Goal: Transaction & Acquisition: Purchase product/service

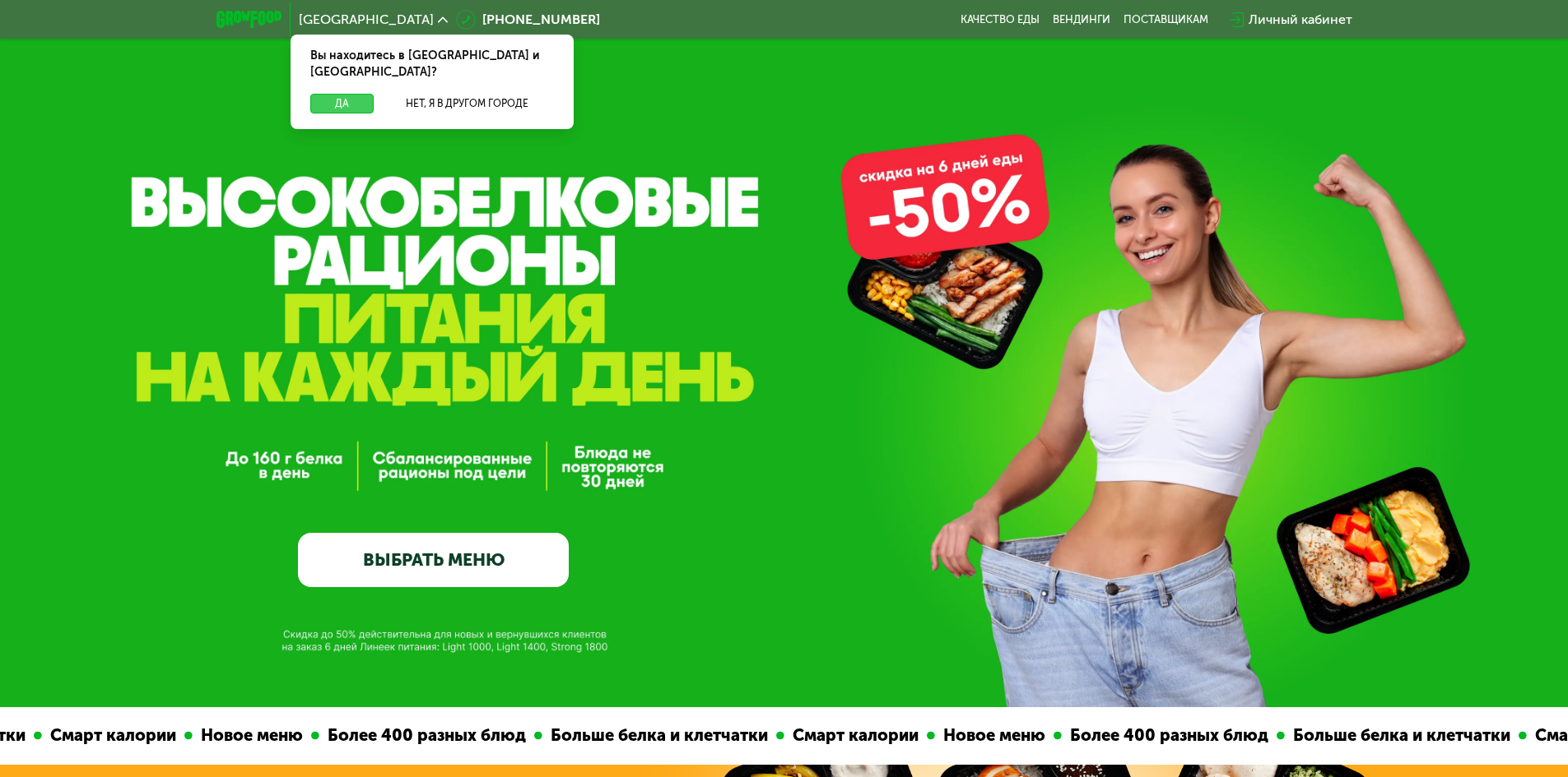
click at [362, 94] on button "Да" at bounding box center [342, 103] width 63 height 20
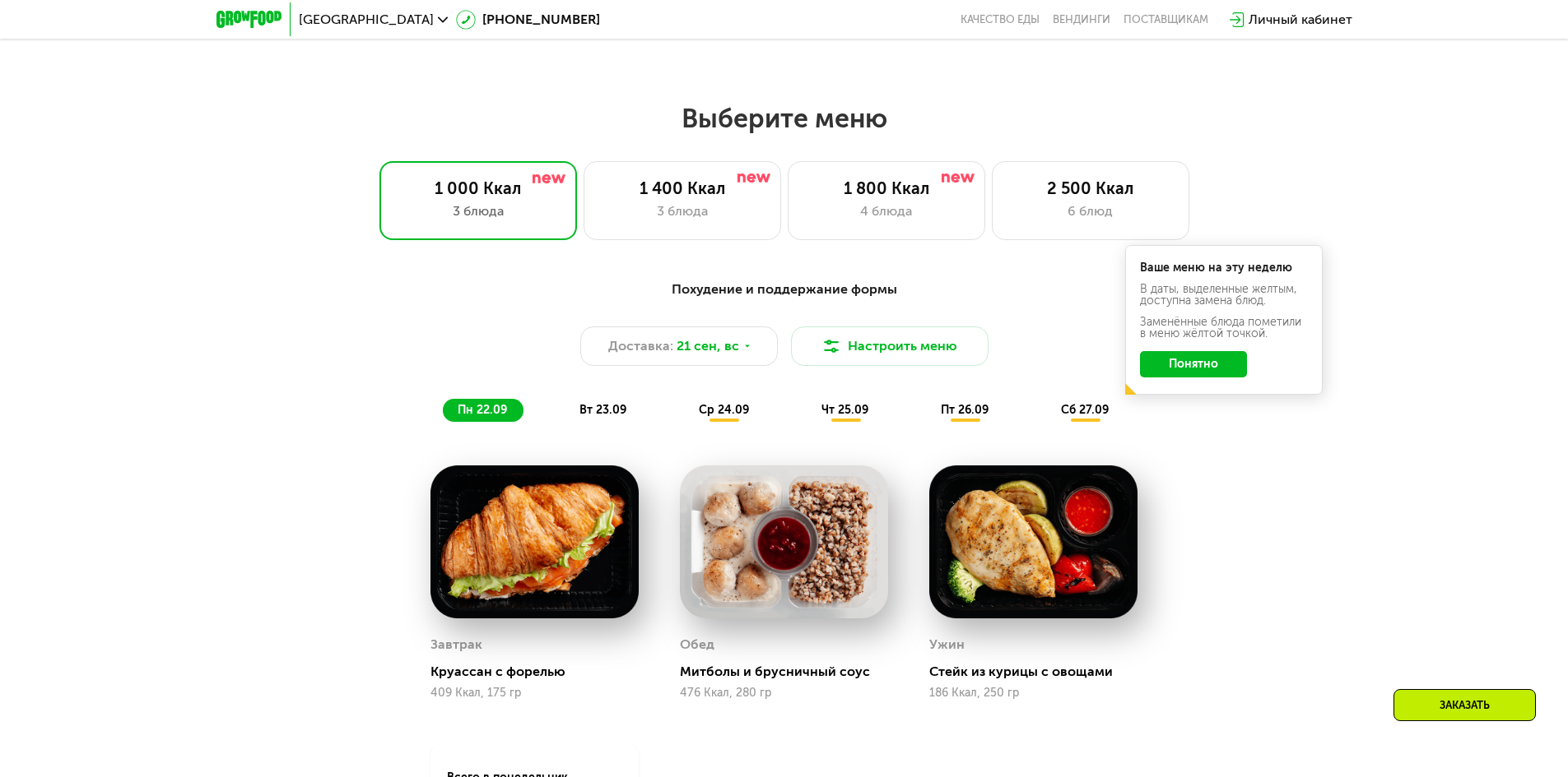
scroll to position [1316, 0]
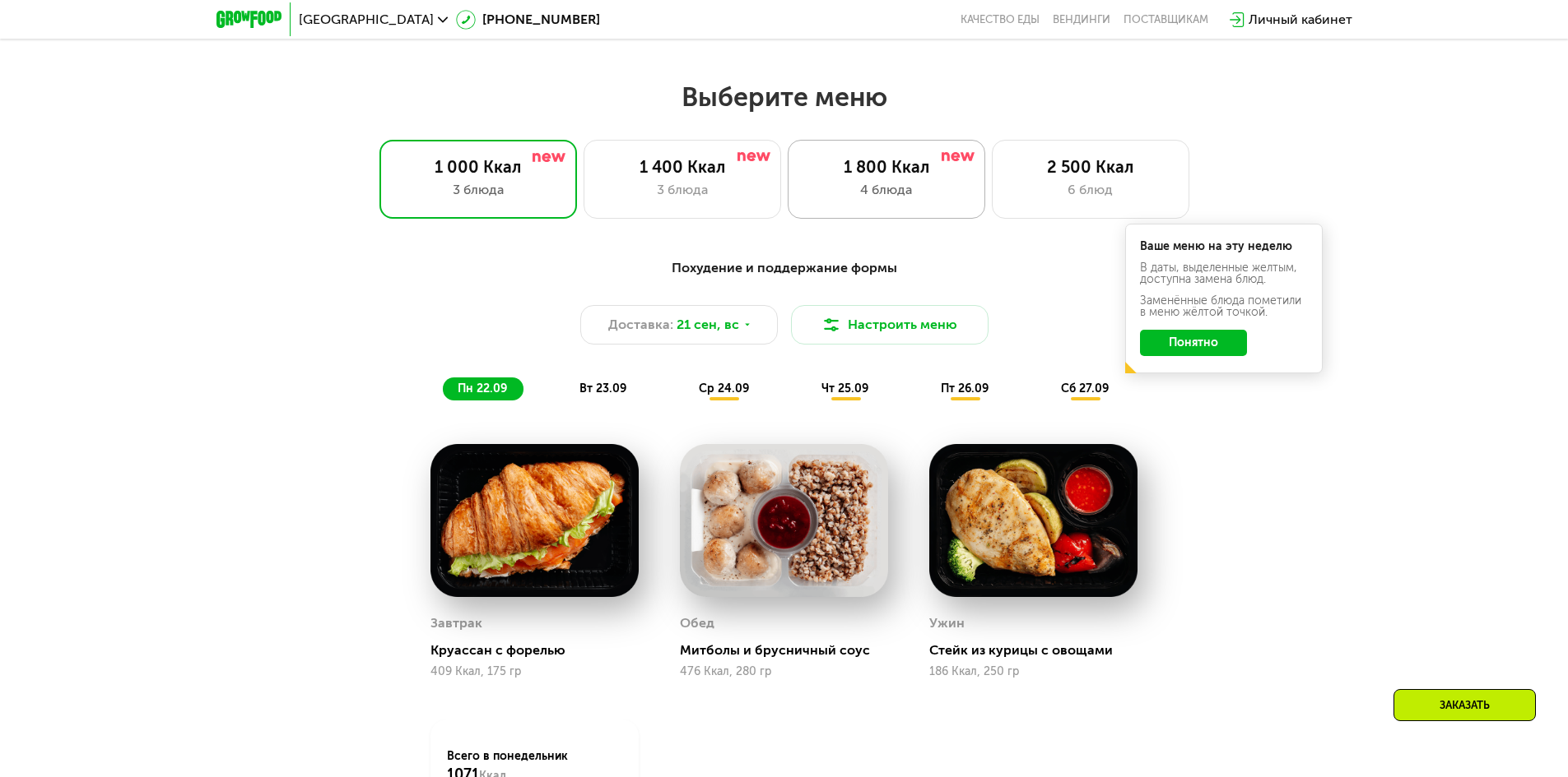
click at [829, 183] on div "1 800 Ккал 4 блюда" at bounding box center [886, 179] width 197 height 79
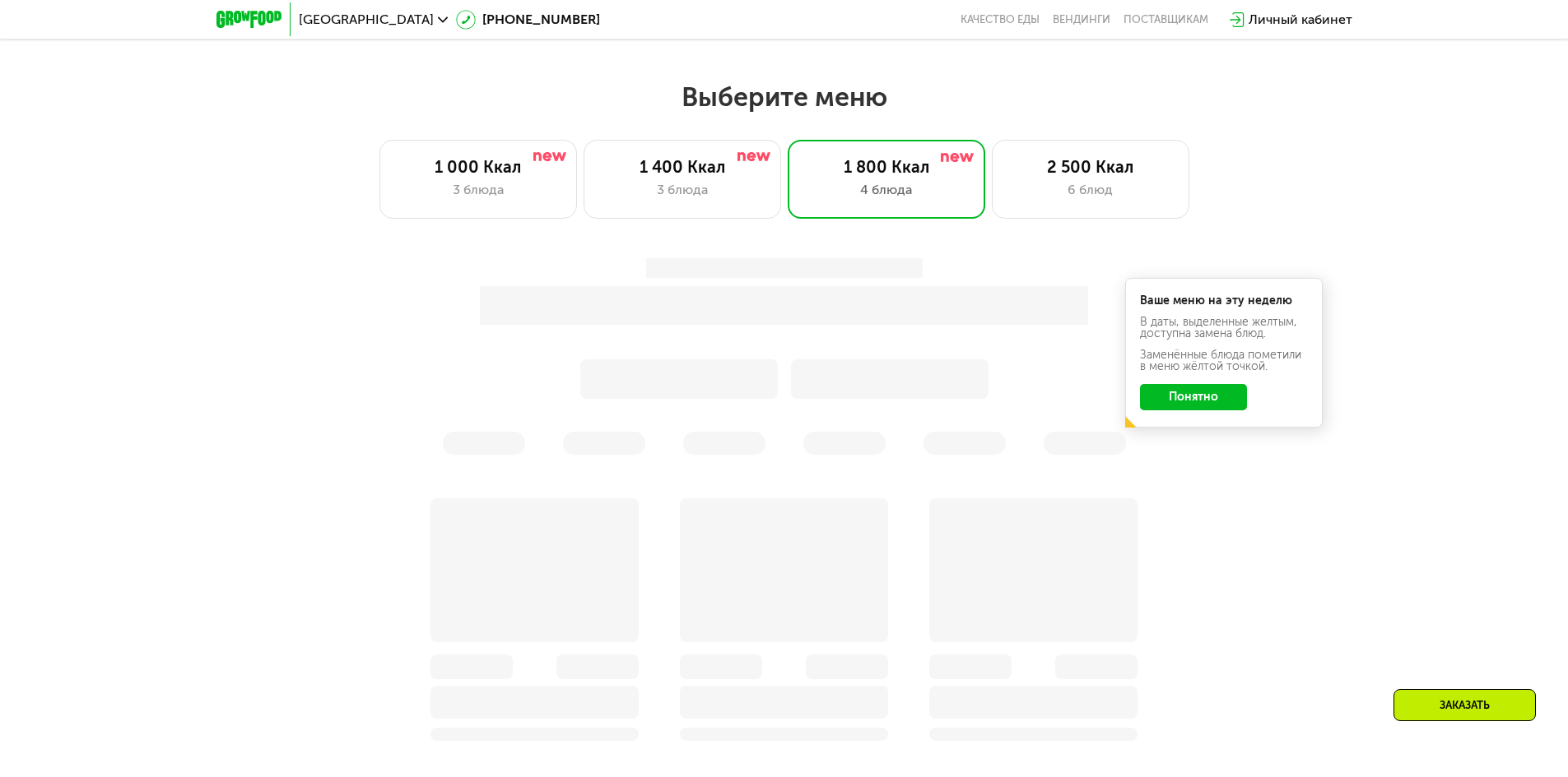
click at [1176, 401] on button "Понятно" at bounding box center [1194, 397] width 107 height 27
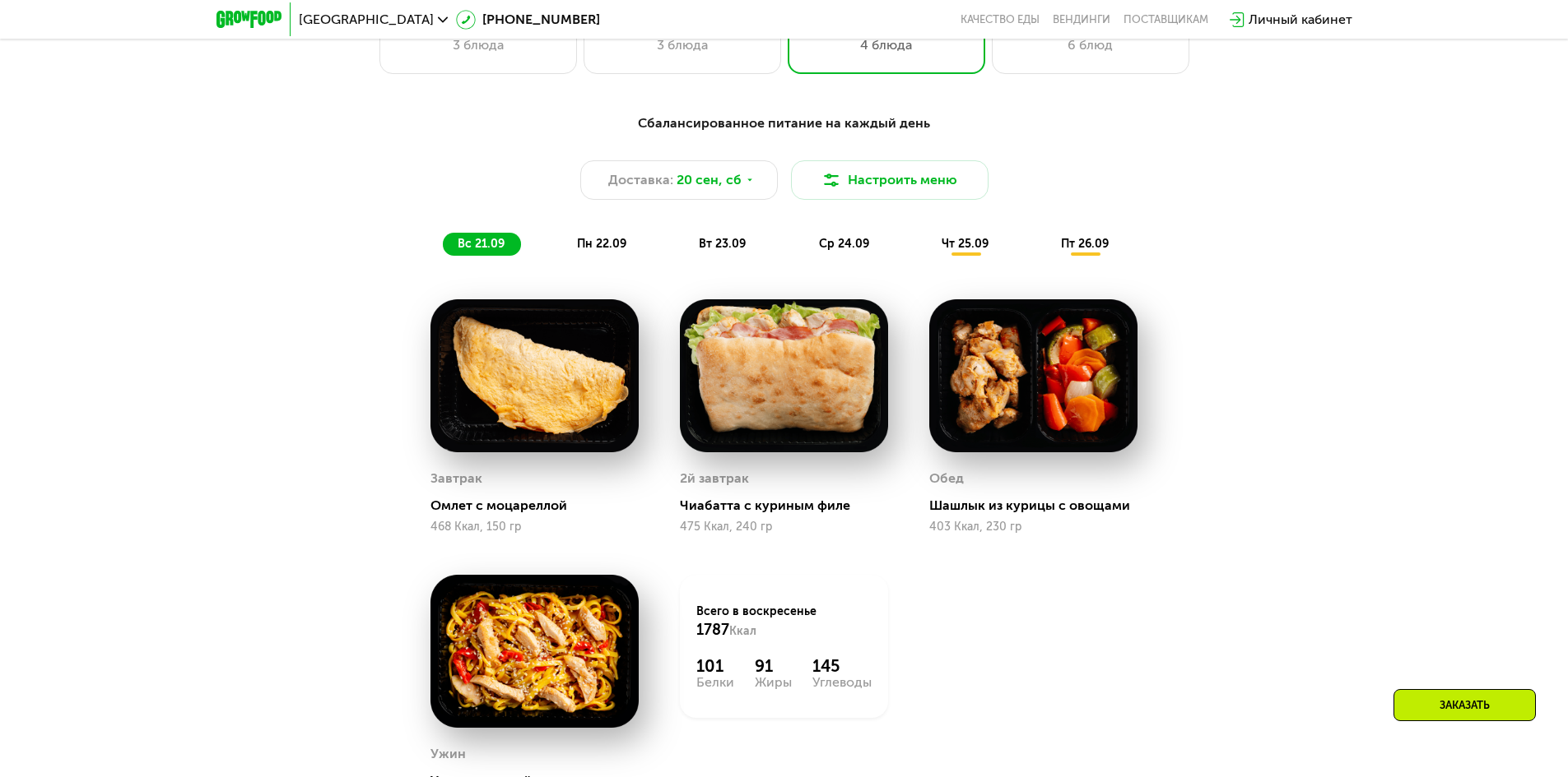
scroll to position [1480, 0]
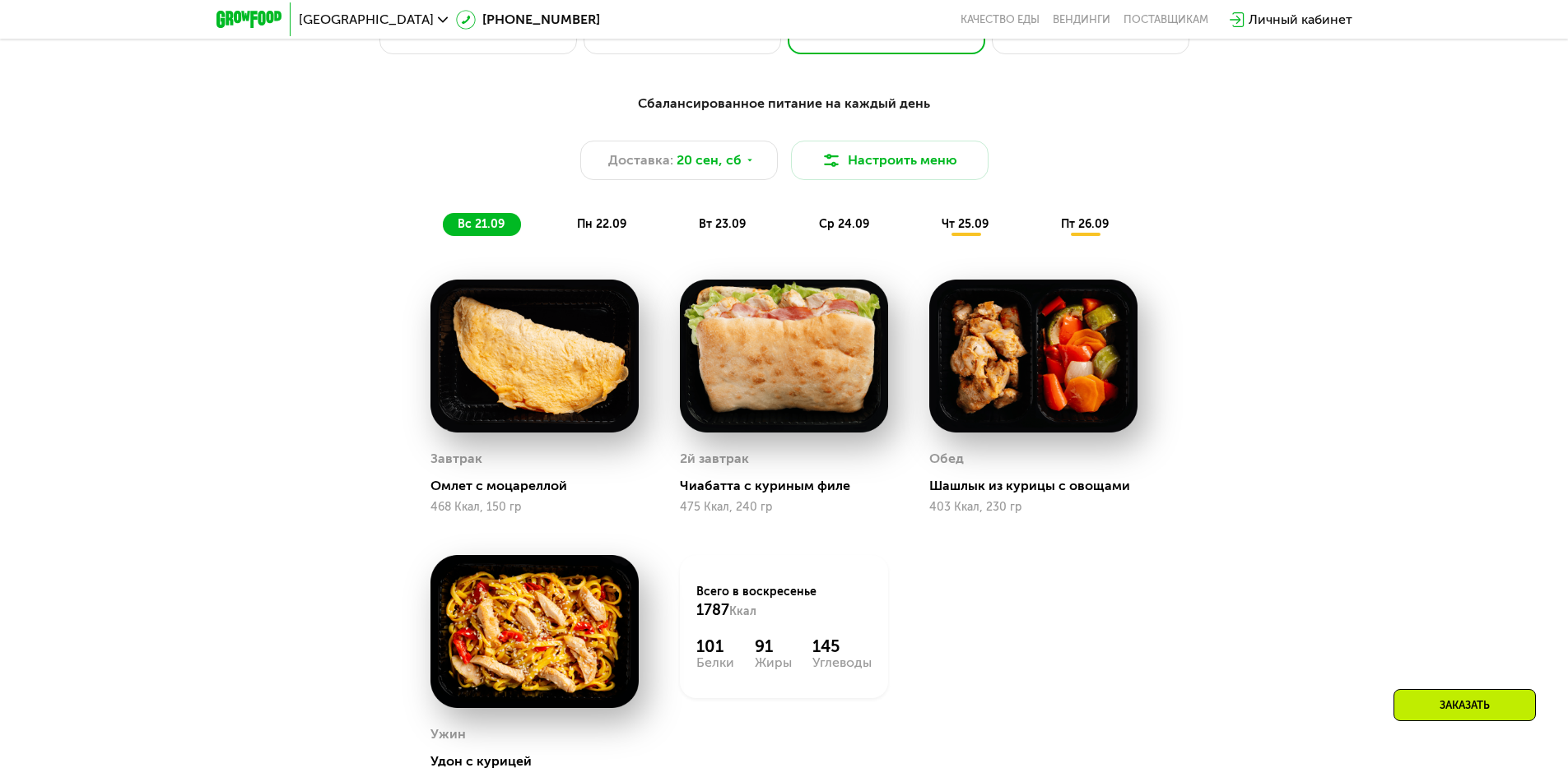
click at [595, 230] on span "пн 22.09" at bounding box center [602, 224] width 50 height 14
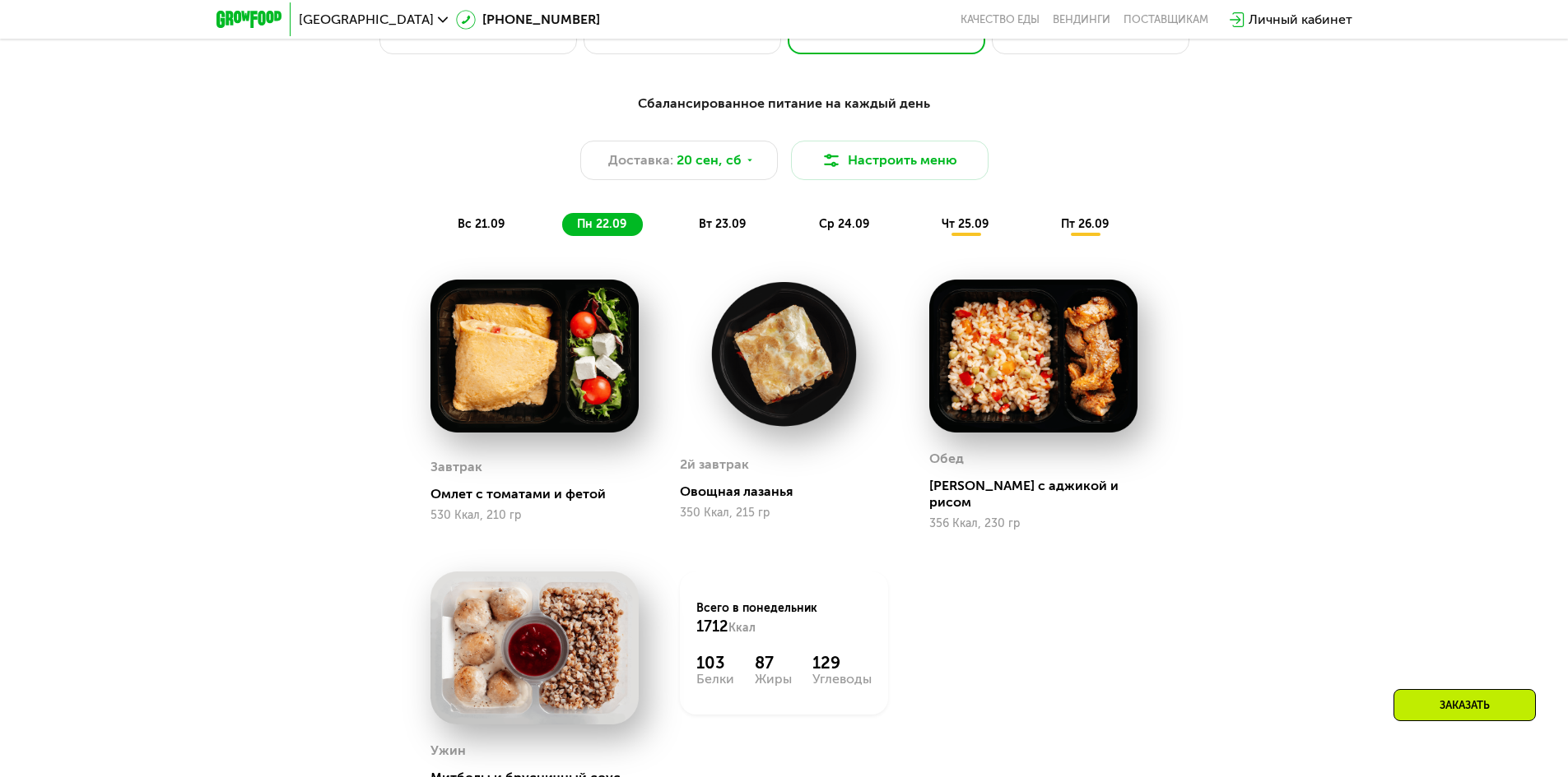
click at [723, 227] on span "вт 23.09" at bounding box center [722, 224] width 47 height 14
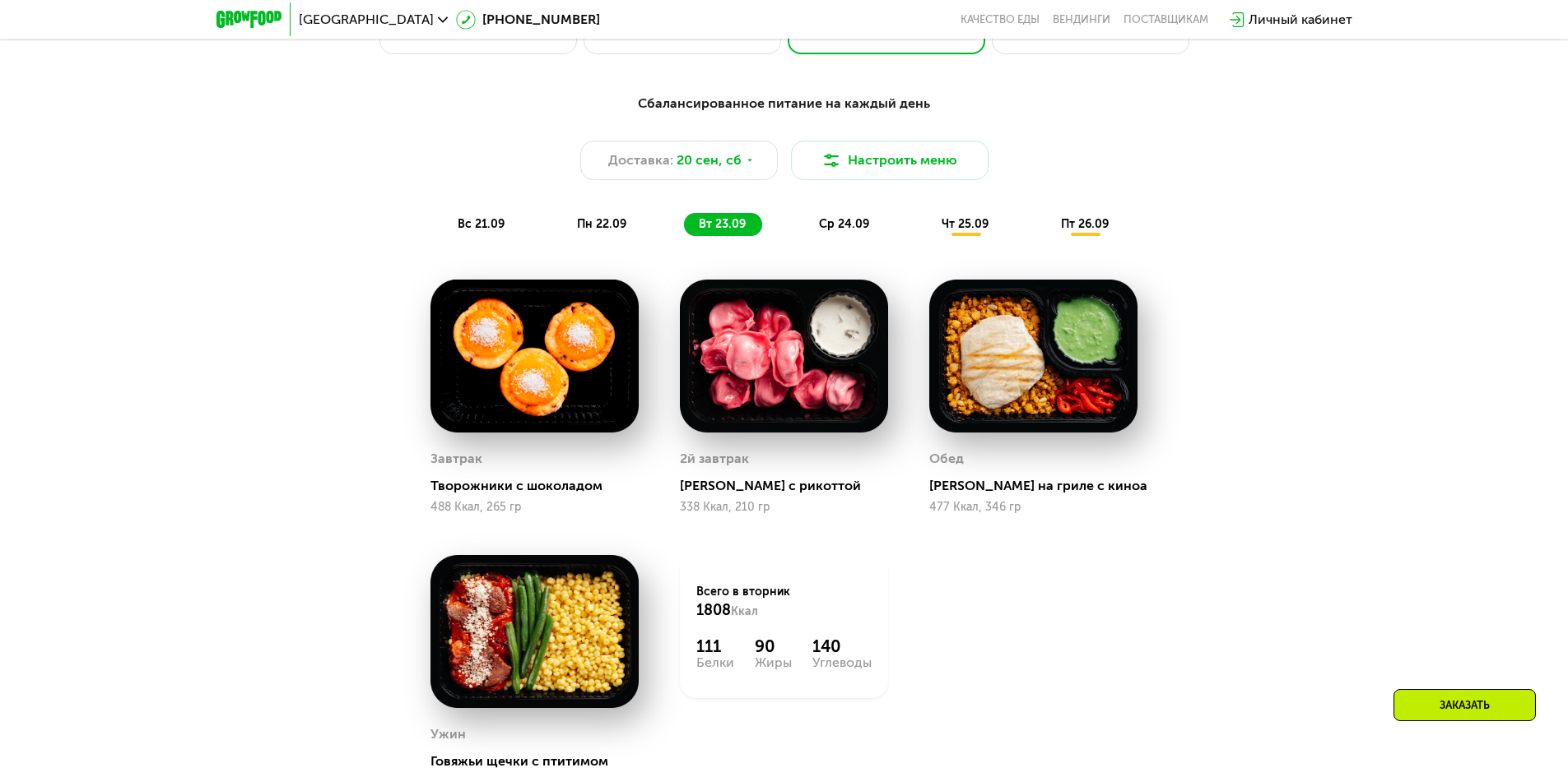
click at [839, 232] on span "ср 24.09" at bounding box center [843, 224] width 50 height 14
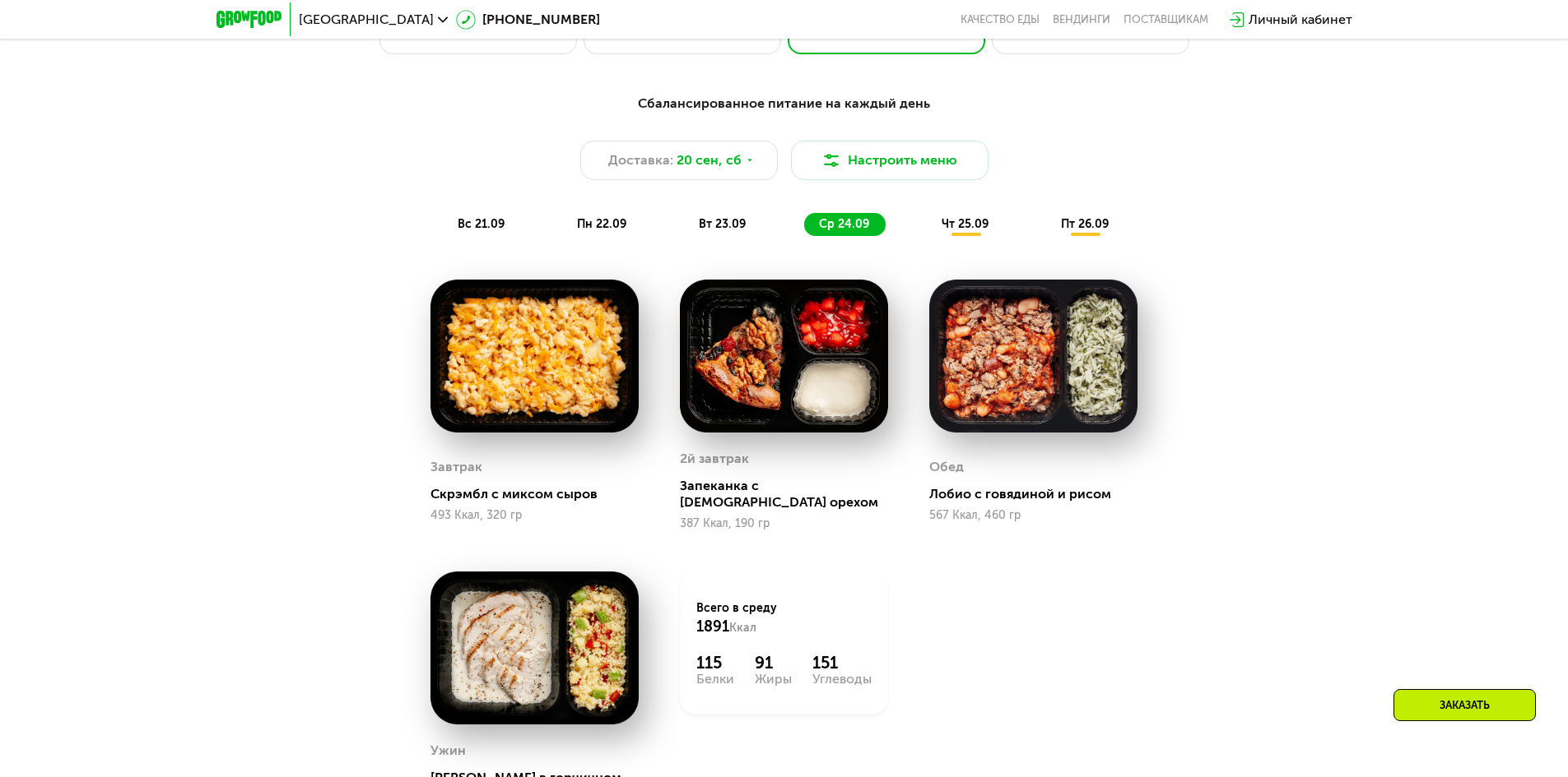
click at [947, 226] on span "чт 25.09" at bounding box center [964, 224] width 47 height 14
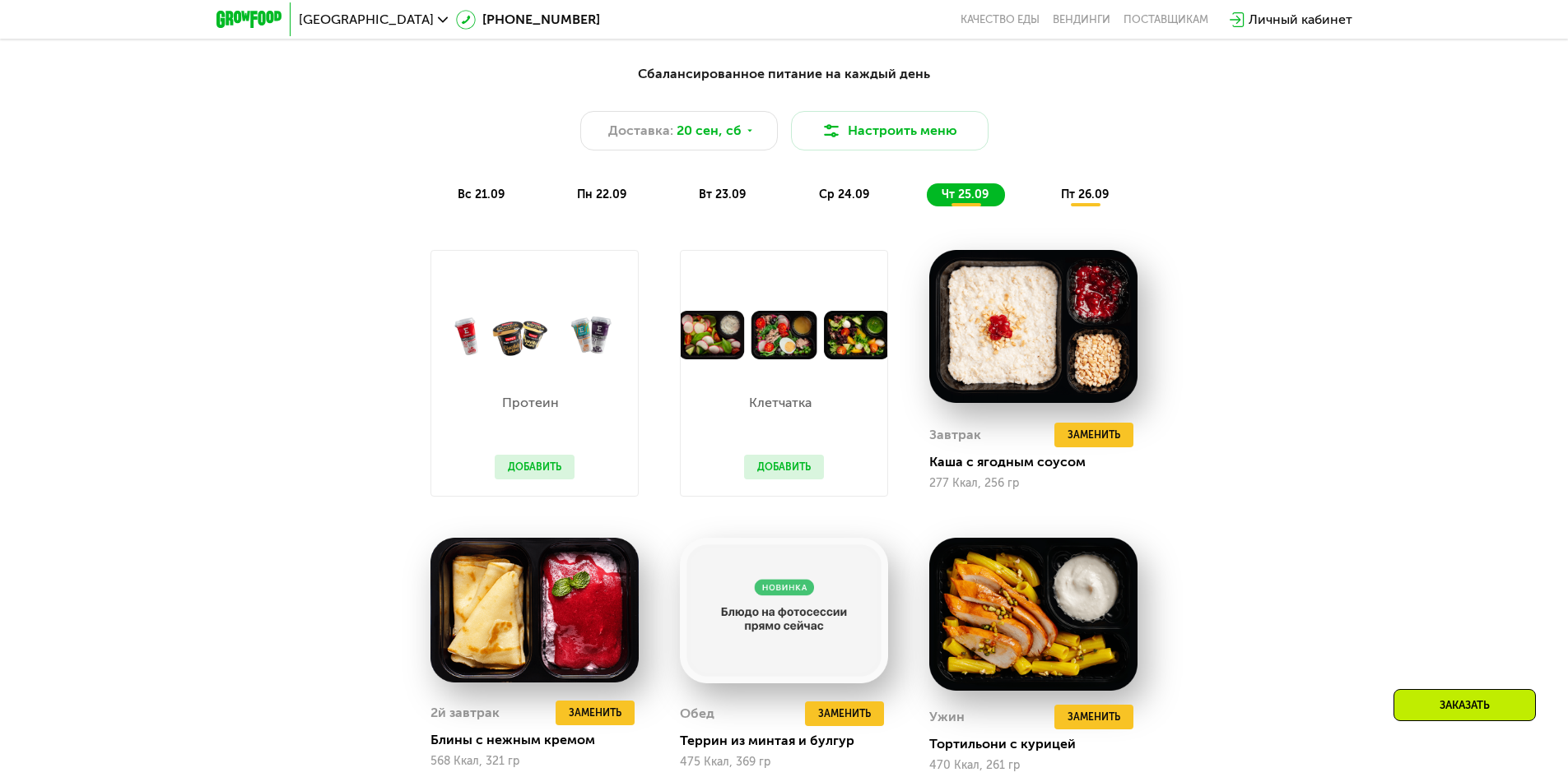
scroll to position [1563, 0]
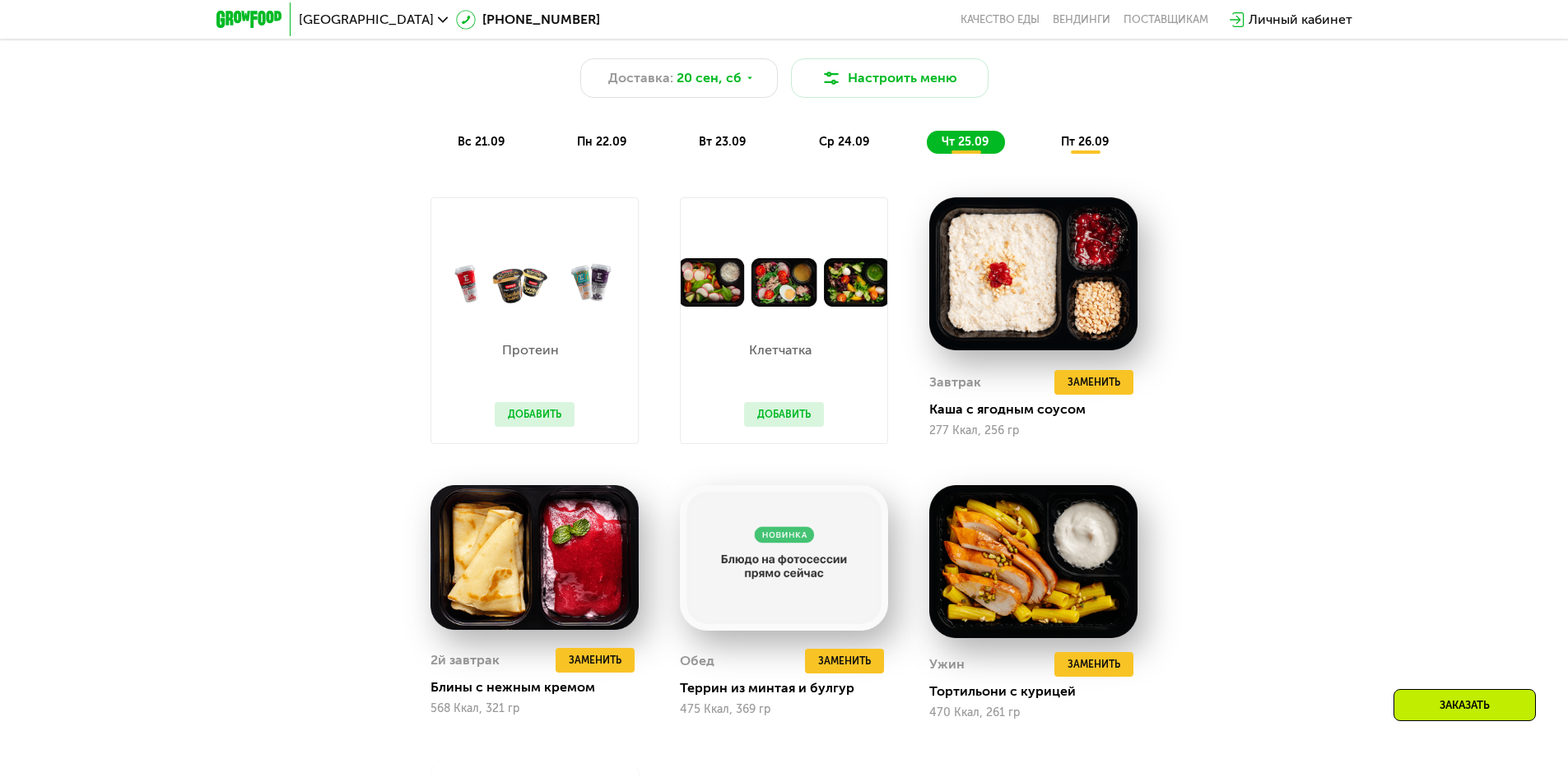
click at [1064, 144] on span "пт 26.09" at bounding box center [1085, 142] width 48 height 14
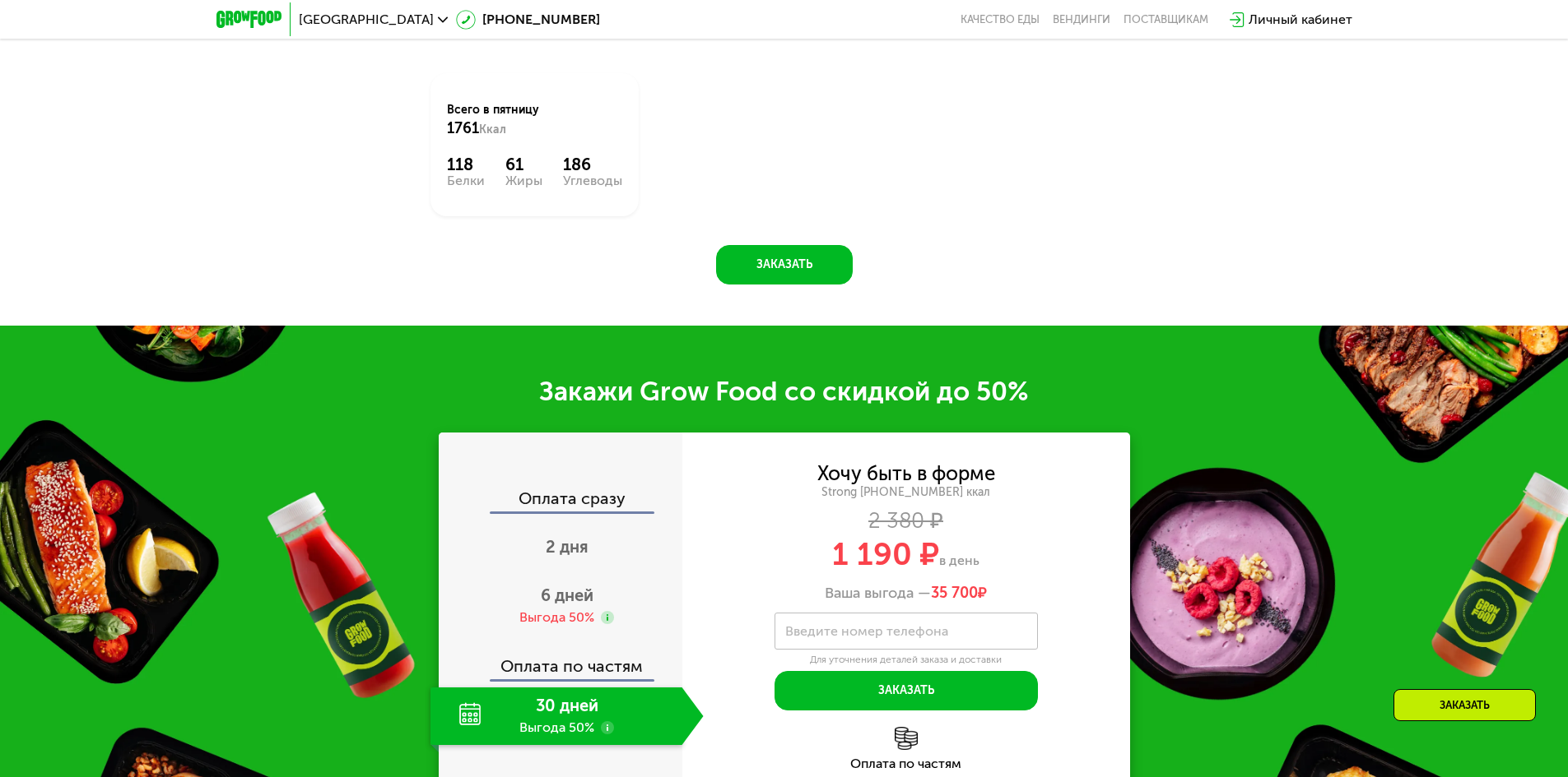
scroll to position [2303, 0]
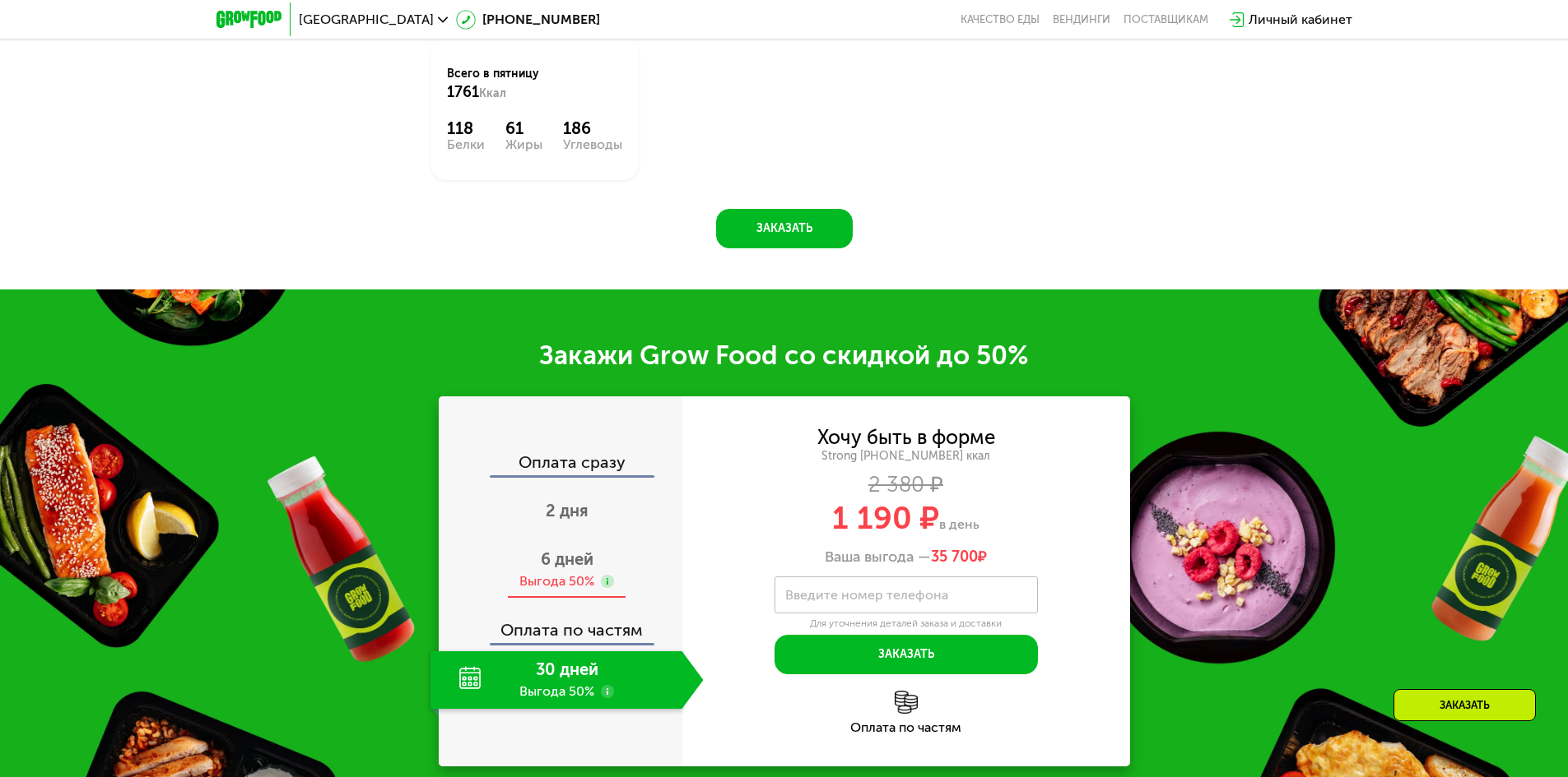
click at [544, 572] on div "Выгода 50%" at bounding box center [556, 581] width 75 height 18
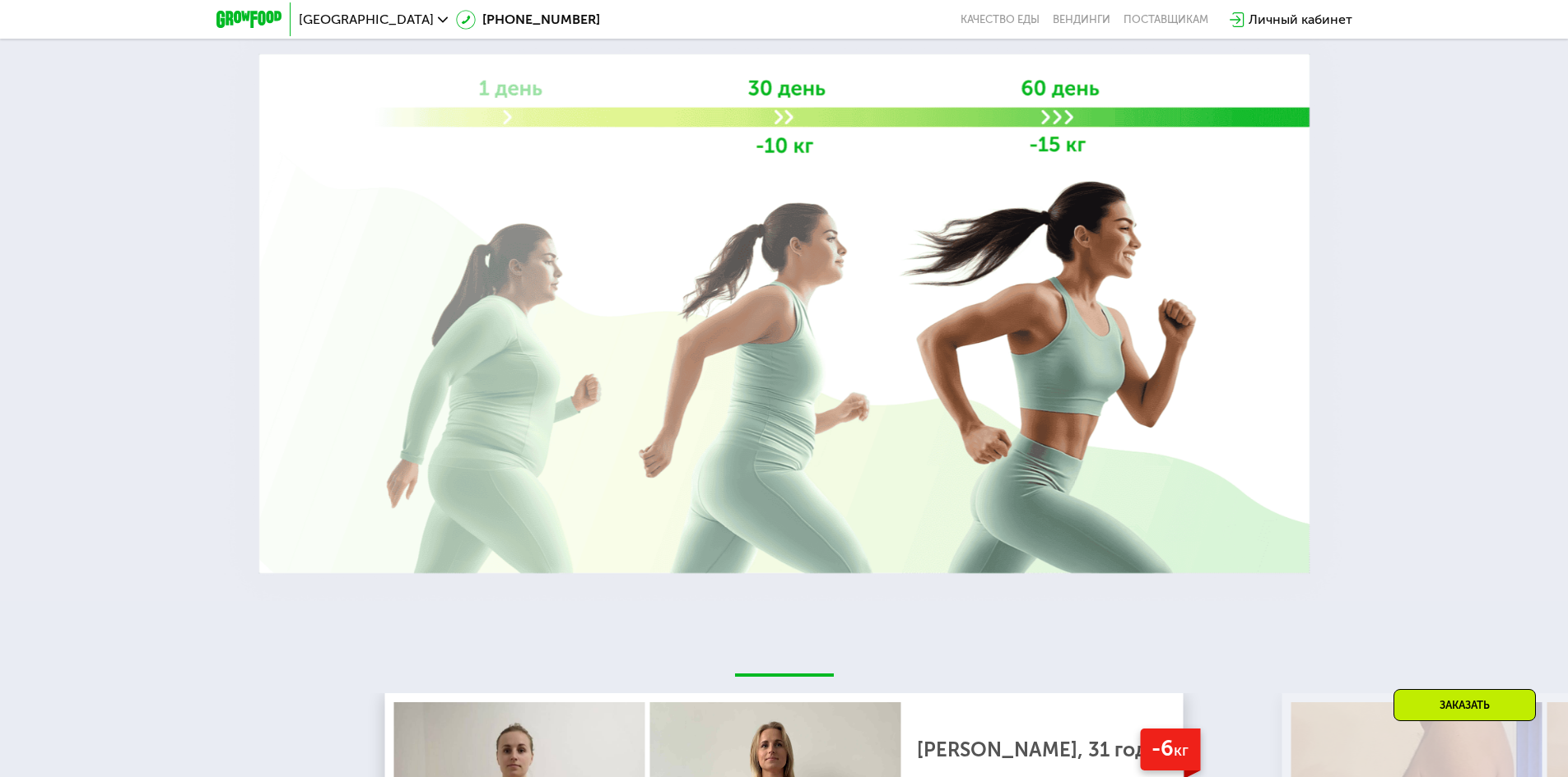
scroll to position [3701, 0]
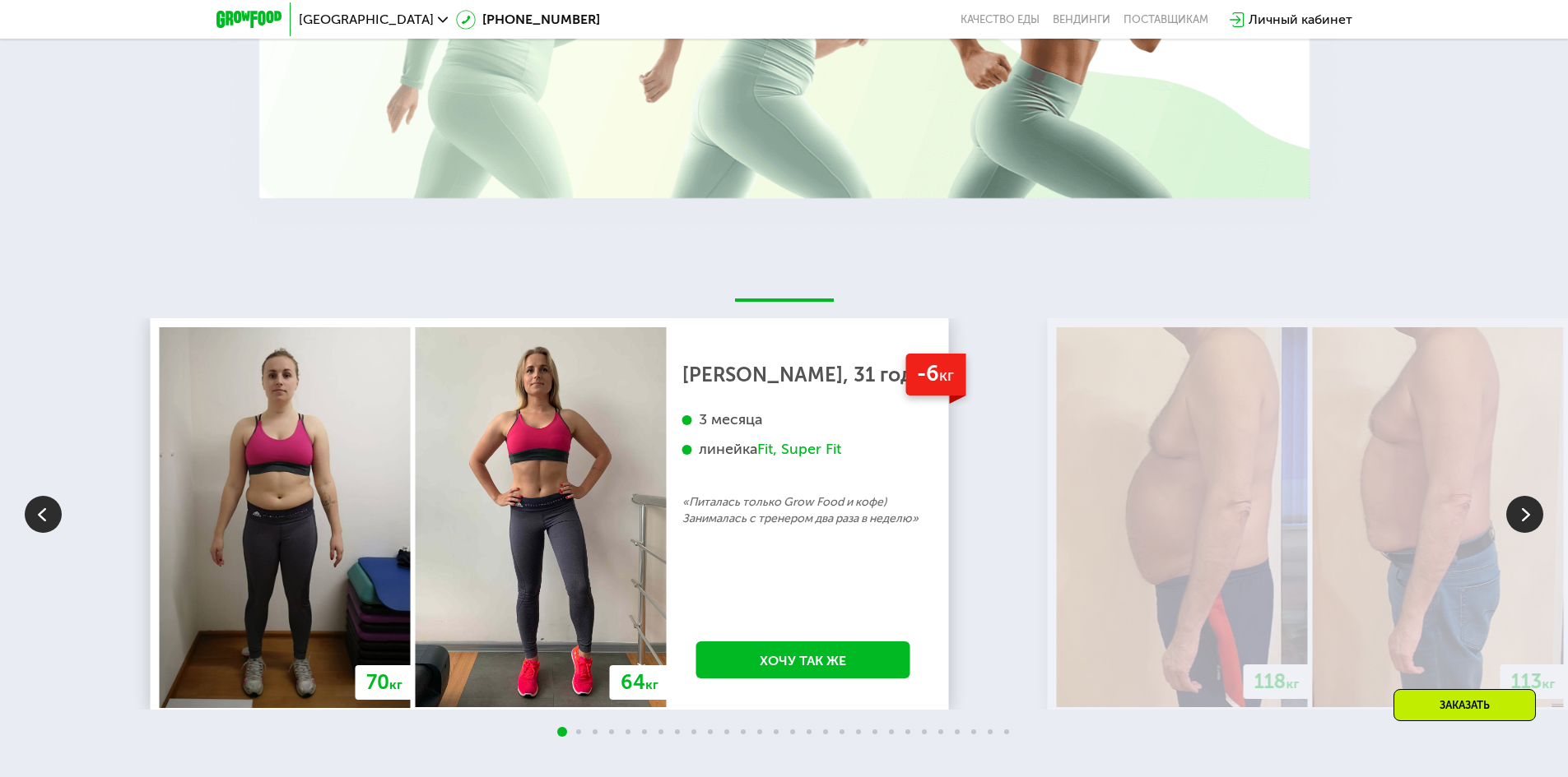
click at [666, 544] on div "-6 кг [PERSON_NAME], 31 год 3 месяца линейка Fit, Super Fit «Питалась только Gr…" at bounding box center [802, 517] width 273 height 380
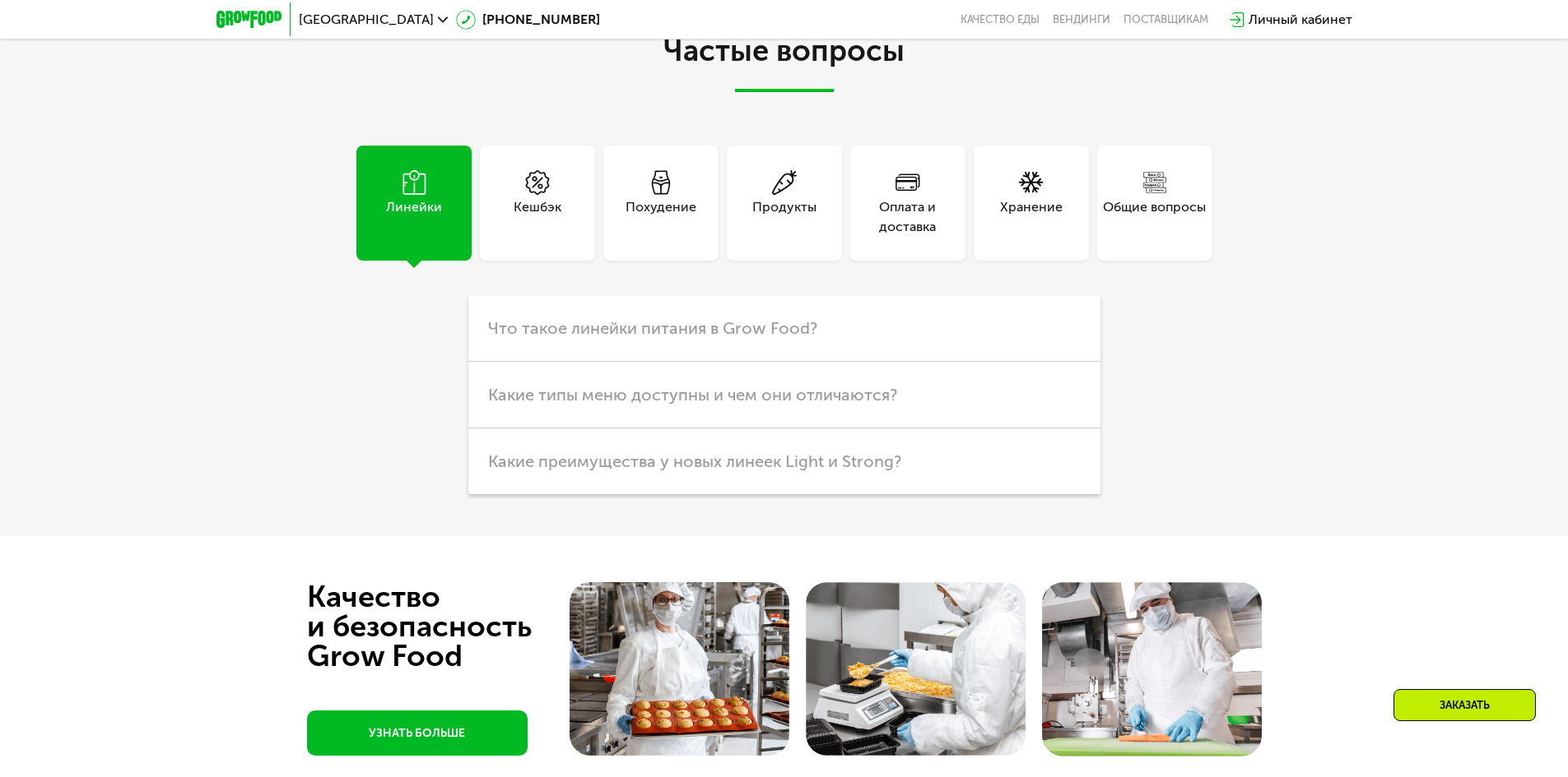
scroll to position [5182, 0]
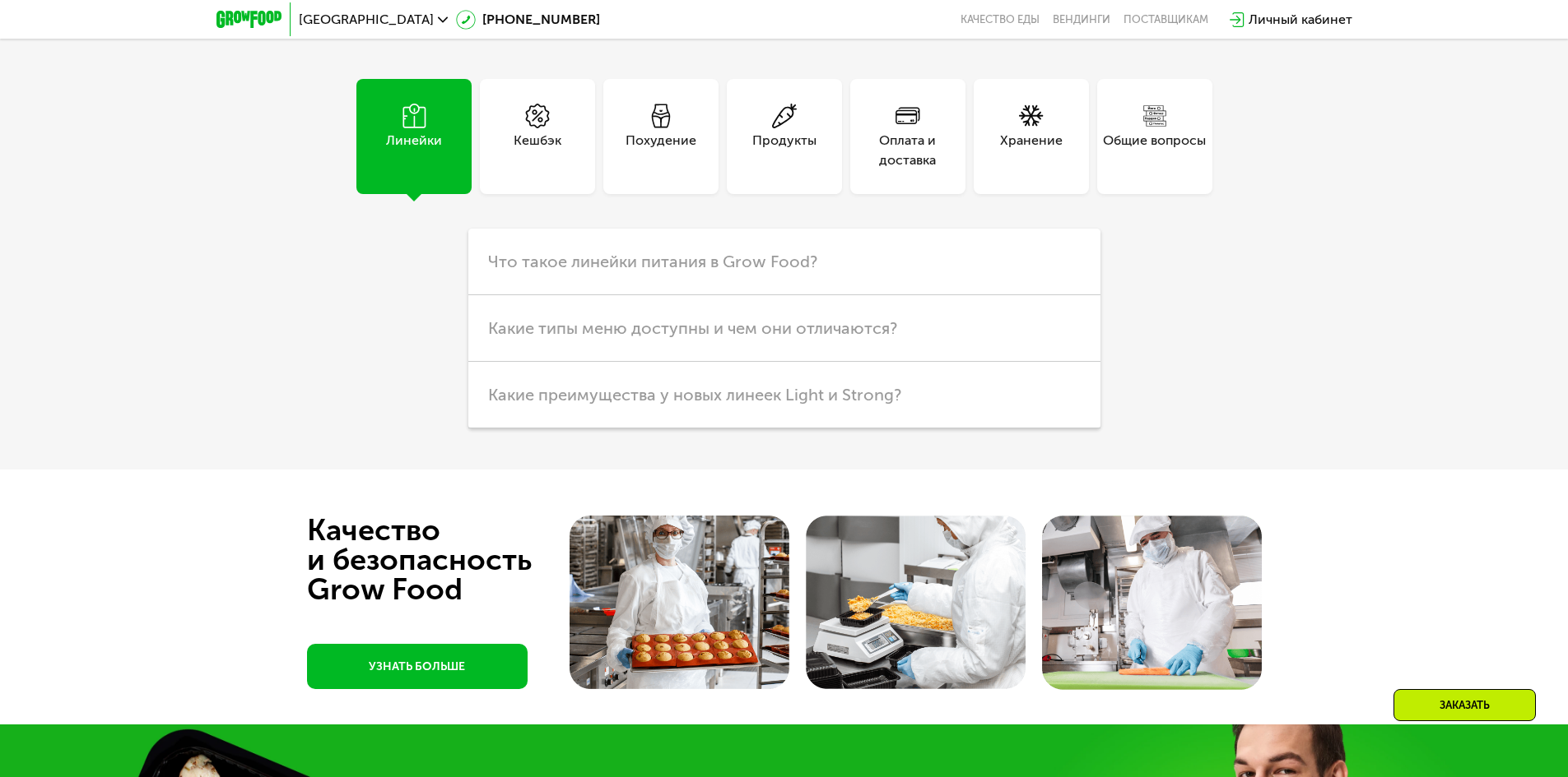
click at [626, 138] on div "Похудение" at bounding box center [661, 150] width 71 height 39
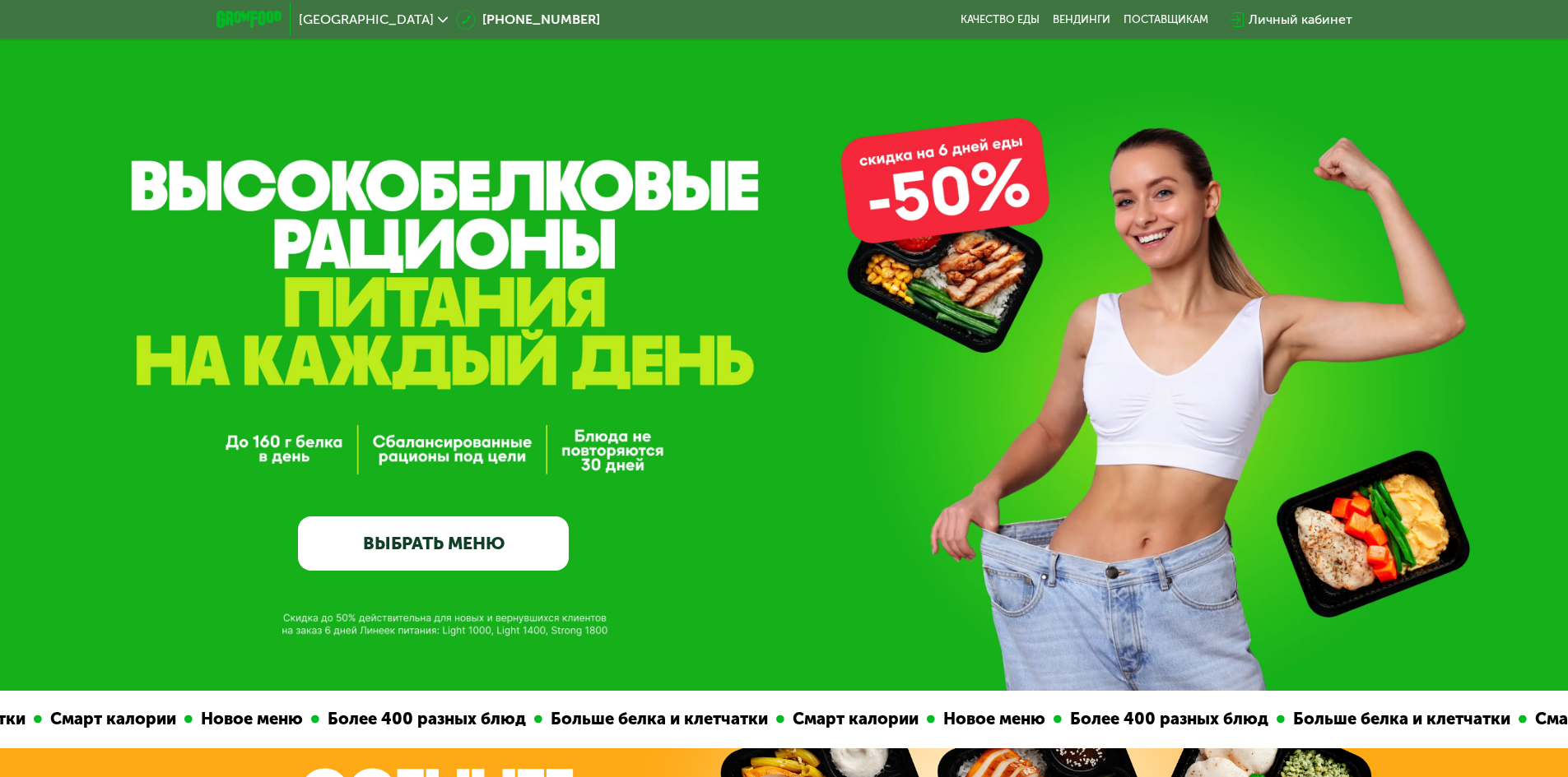
scroll to position [0, 0]
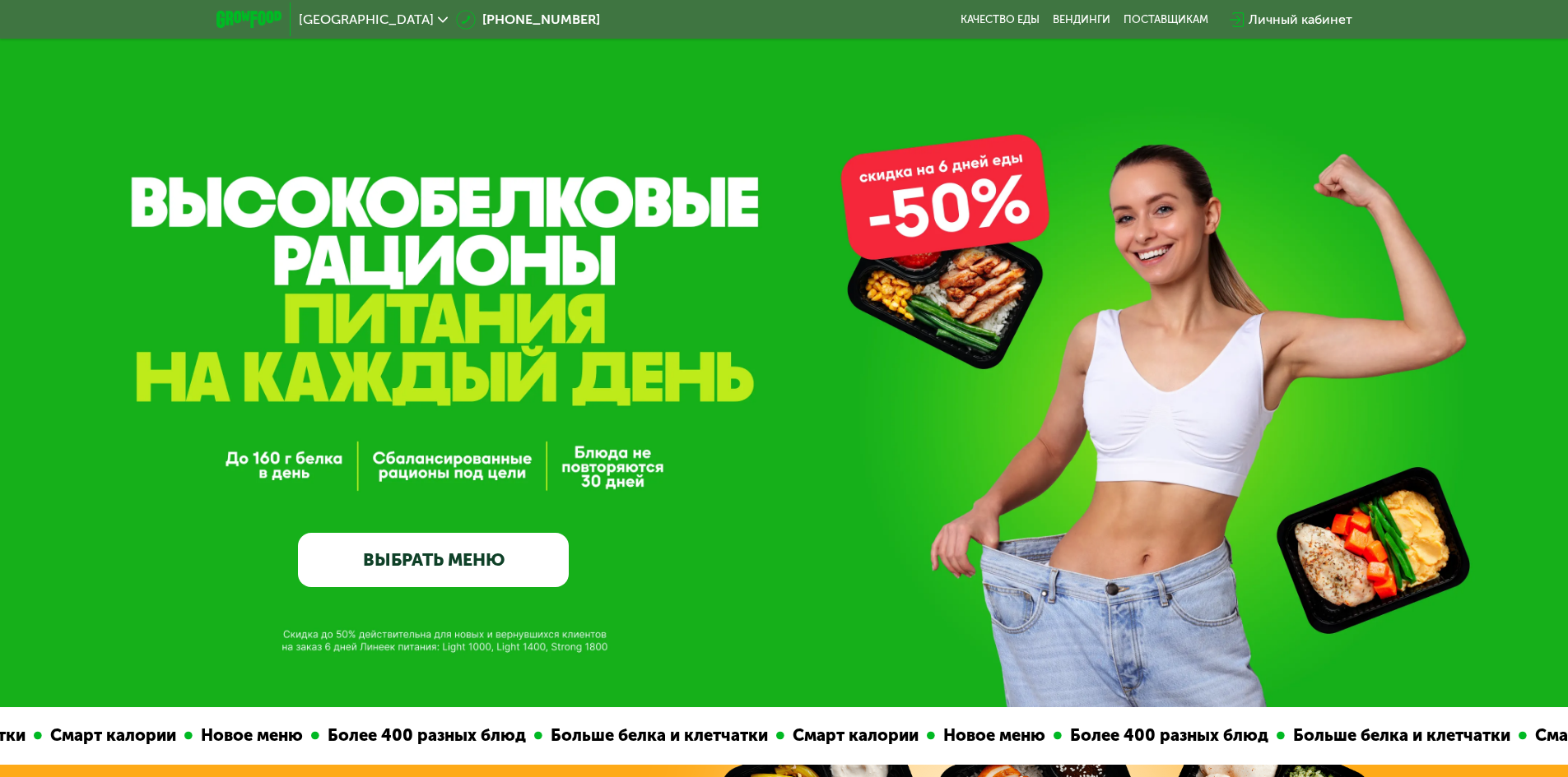
click at [459, 580] on link "ВЫБРАТЬ МЕНЮ" at bounding box center [433, 560] width 271 height 55
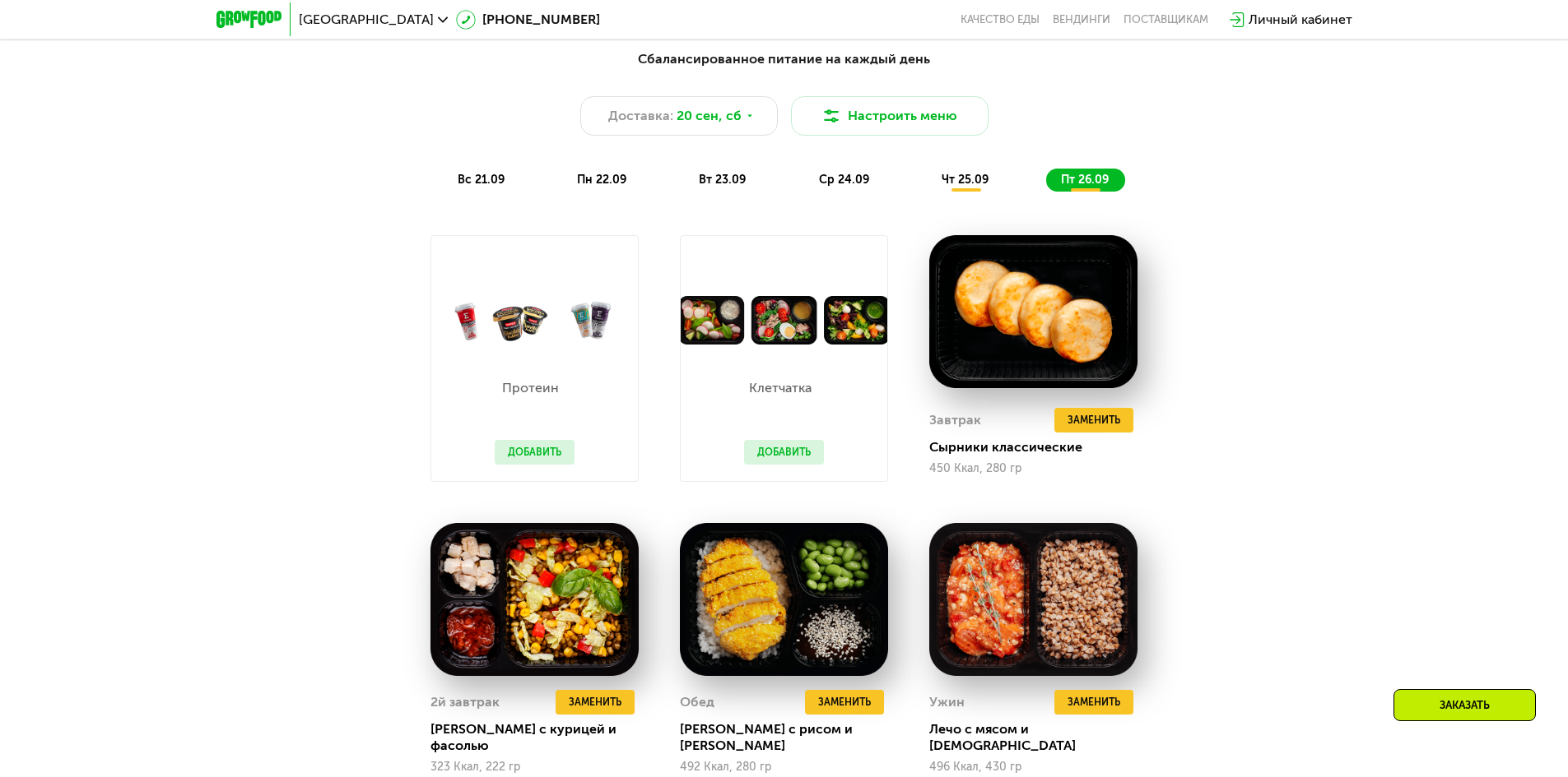
scroll to position [1528, 0]
